Goal: Transaction & Acquisition: Purchase product/service

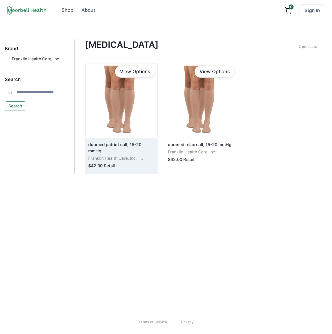
click at [112, 113] on img at bounding box center [121, 101] width 71 height 74
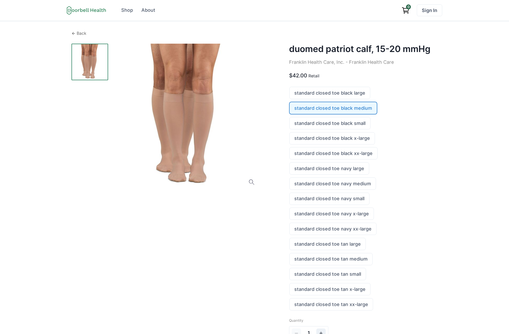
click at [78, 33] on p "Back" at bounding box center [82, 33] width 10 height 6
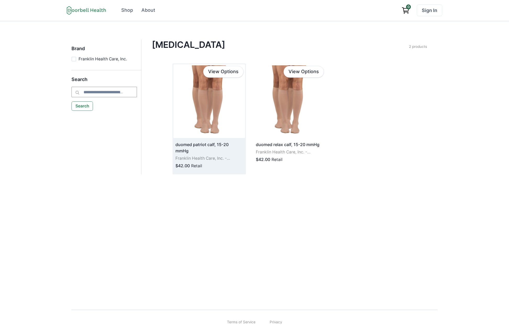
click at [199, 101] on img at bounding box center [209, 101] width 72 height 74
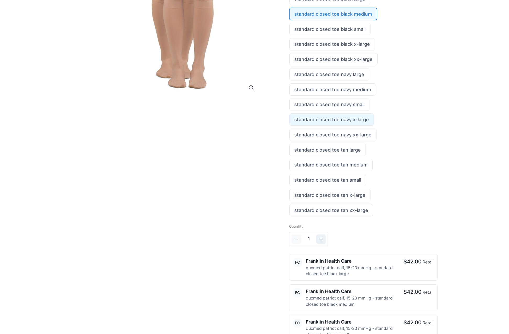
scroll to position [10, 0]
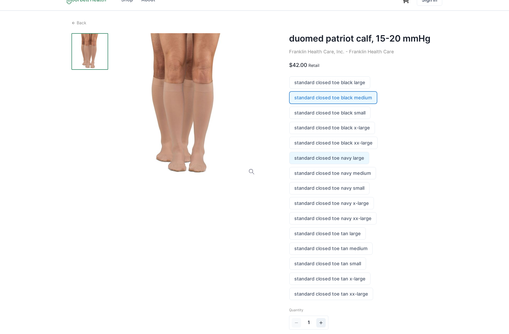
click at [325, 157] on link "standard closed toe navy large" at bounding box center [328, 158] width 79 height 12
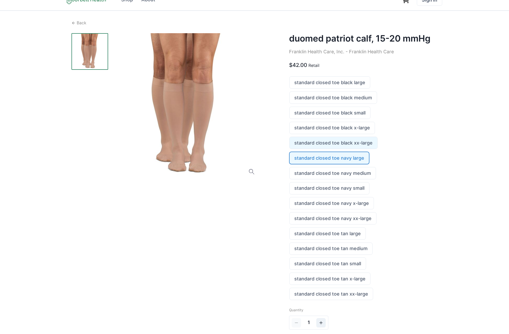
click at [323, 143] on link "standard closed toe black xx-large" at bounding box center [333, 143] width 88 height 12
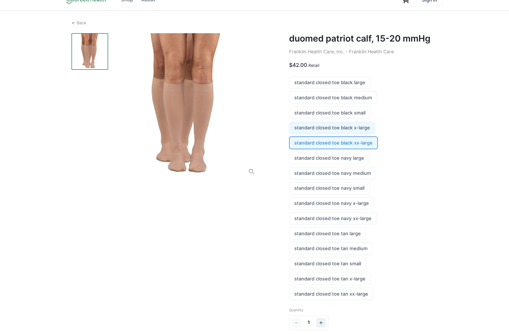
scroll to position [10, 0]
click at [320, 126] on link "standard closed toe black x-large" at bounding box center [331, 129] width 85 height 12
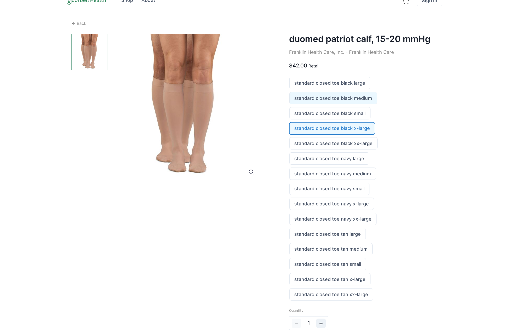
drag, startPoint x: 319, startPoint y: 113, endPoint x: 317, endPoint y: 101, distance: 12.2
click at [319, 113] on link "standard closed toe black small" at bounding box center [329, 114] width 81 height 12
click at [317, 98] on link "standard closed toe black medium" at bounding box center [332, 98] width 87 height 12
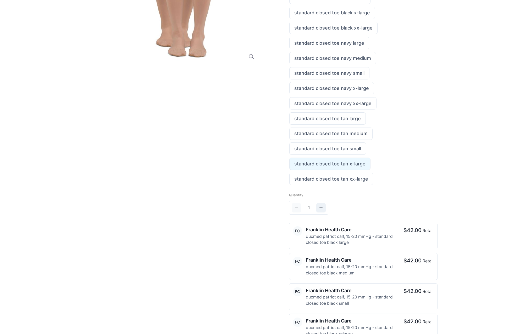
scroll to position [126, 0]
click at [328, 163] on link "standard closed toe tan x-large" at bounding box center [329, 163] width 81 height 12
click at [322, 145] on link "standard closed toe tan small" at bounding box center [327, 148] width 76 height 12
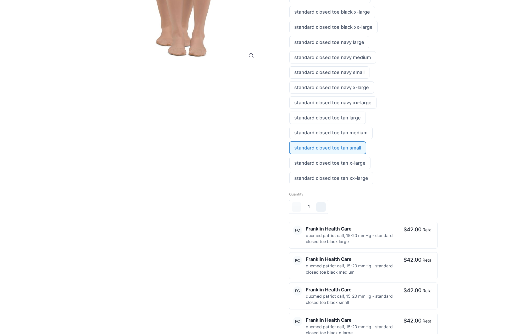
click at [325, 151] on link "standard closed toe tan small" at bounding box center [327, 148] width 76 height 12
click at [328, 135] on link "standard closed toe tan medium" at bounding box center [330, 133] width 83 height 12
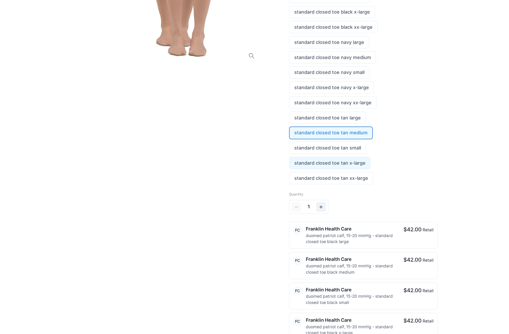
click at [329, 160] on link "standard closed toe tan x-large" at bounding box center [329, 163] width 81 height 12
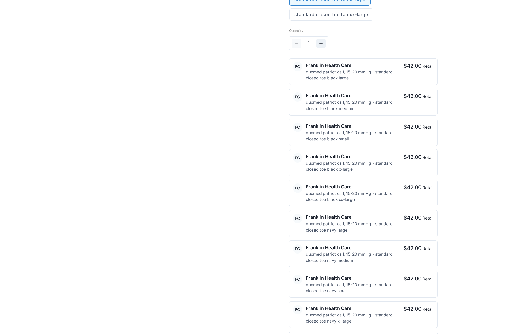
scroll to position [290, 0]
click at [331, 68] on p "Franklin Health Care" at bounding box center [351, 65] width 91 height 7
click at [331, 126] on p "Franklin Health Care" at bounding box center [351, 126] width 91 height 7
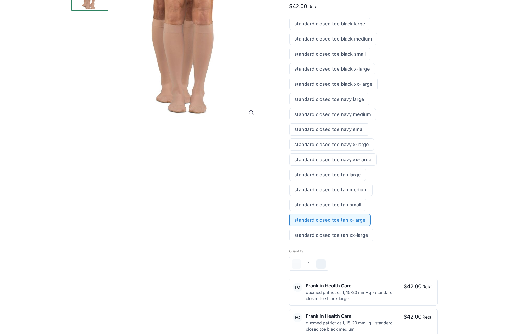
scroll to position [0, 0]
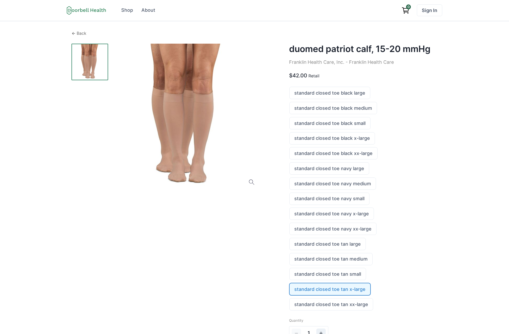
click at [79, 34] on p "Back" at bounding box center [82, 33] width 10 height 6
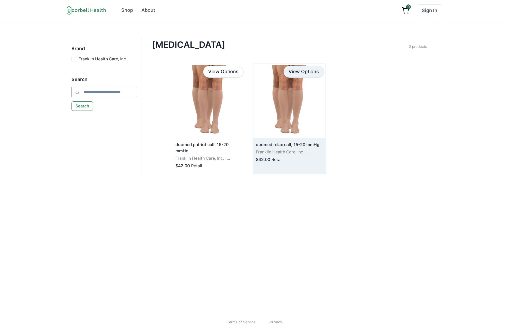
click at [296, 69] on link "View Options" at bounding box center [303, 72] width 40 height 12
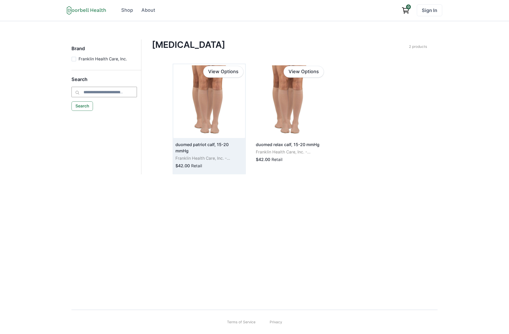
click at [204, 105] on img at bounding box center [209, 101] width 72 height 74
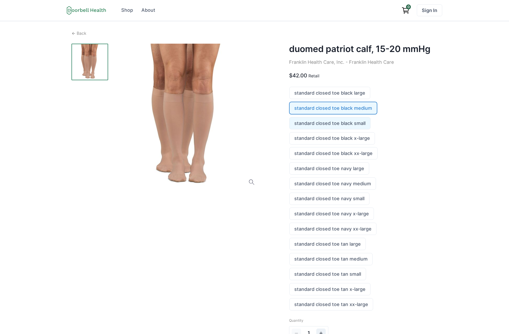
click at [331, 124] on link "standard closed toe black small" at bounding box center [329, 123] width 81 height 12
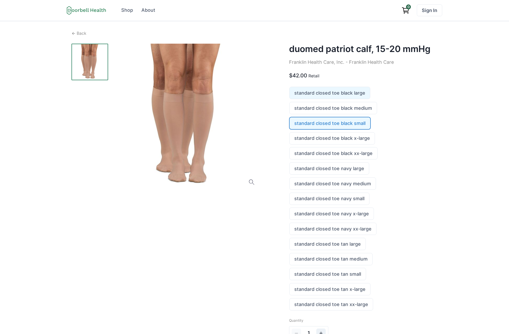
click at [331, 95] on link "standard closed toe black large" at bounding box center [329, 93] width 80 height 12
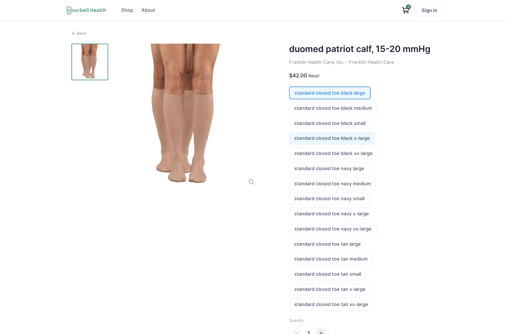
click at [331, 138] on link "standard closed toe black x-large" at bounding box center [331, 139] width 85 height 12
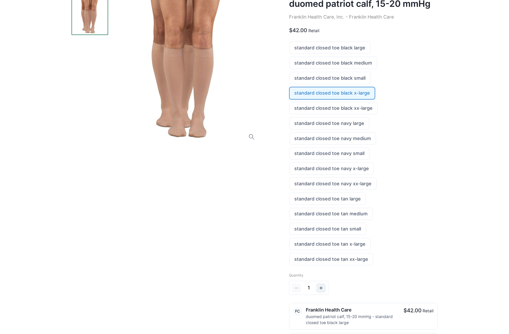
scroll to position [48, 0]
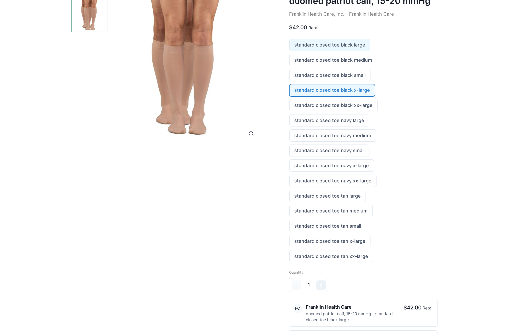
click at [331, 43] on link "standard closed toe black large" at bounding box center [329, 45] width 80 height 12
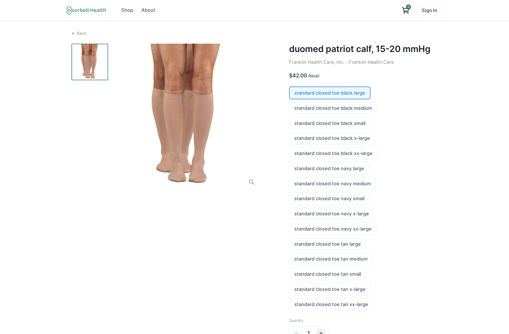
click at [76, 32] on div "Back" at bounding box center [254, 33] width 366 height 6
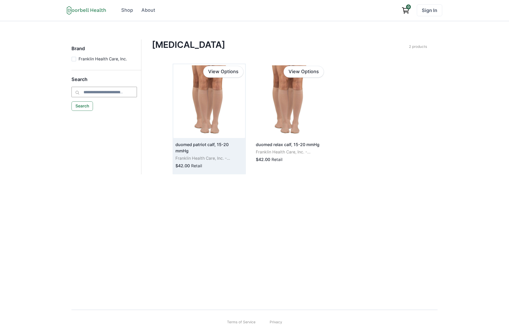
click at [203, 106] on img at bounding box center [209, 101] width 72 height 74
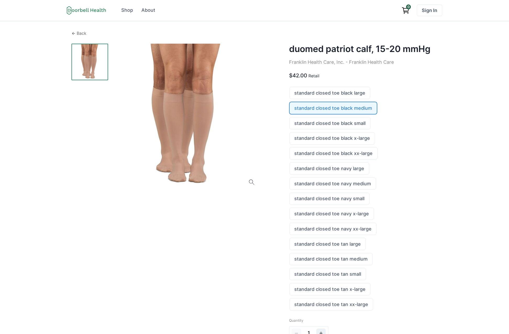
click at [77, 34] on p "Back" at bounding box center [82, 33] width 10 height 6
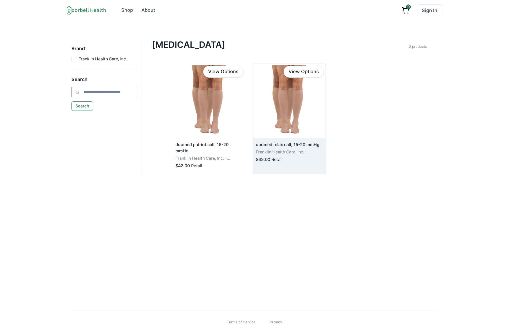
click at [286, 95] on img at bounding box center [289, 101] width 72 height 74
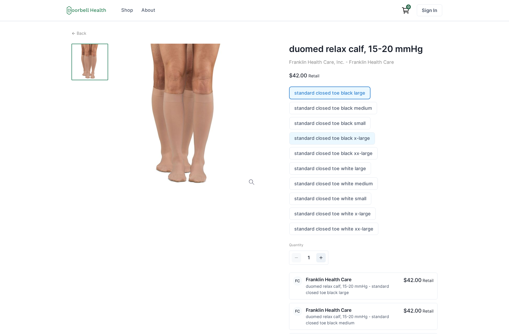
scroll to position [0, 0]
click at [247, 183] on div at bounding box center [186, 116] width 147 height 147
click at [176, 99] on div at bounding box center [186, 116] width 147 height 147
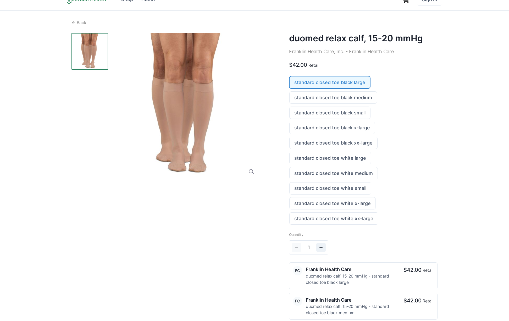
scroll to position [0, 0]
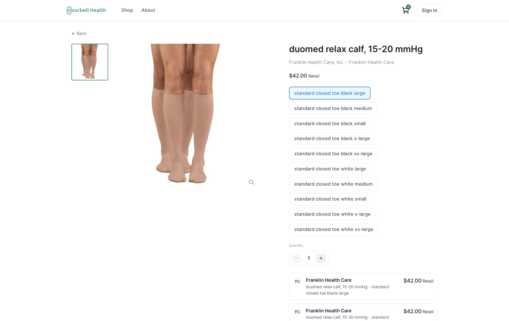
click at [82, 32] on p "Back" at bounding box center [82, 33] width 10 height 6
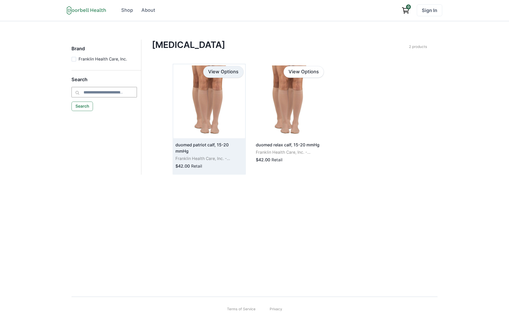
click at [222, 71] on link "View Options" at bounding box center [223, 72] width 40 height 12
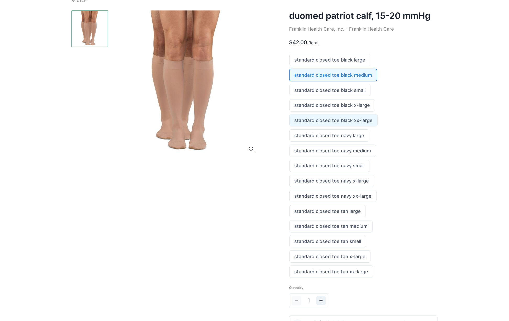
scroll to position [90, 0]
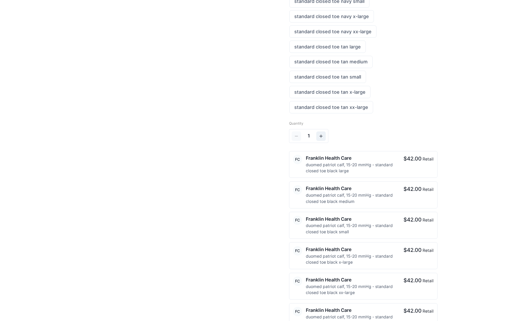
click at [331, 115] on div "duomed patriot calf, 15-20 mmHg Franklin Health Care, Inc. - Franklin Health Ca…" at bounding box center [363, 263] width 148 height 834
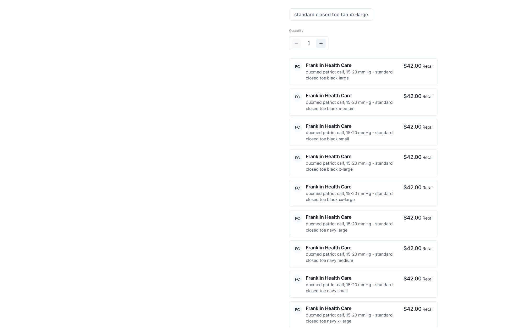
scroll to position [0, 0]
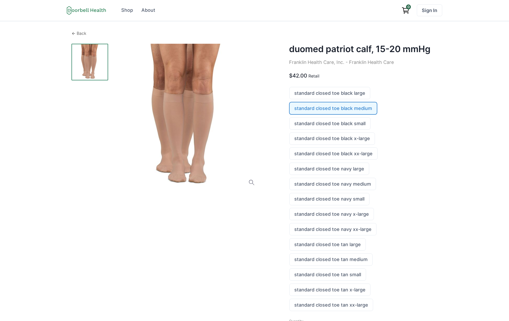
click at [81, 33] on p "Back" at bounding box center [82, 33] width 10 height 6
